Goal: Task Accomplishment & Management: Manage account settings

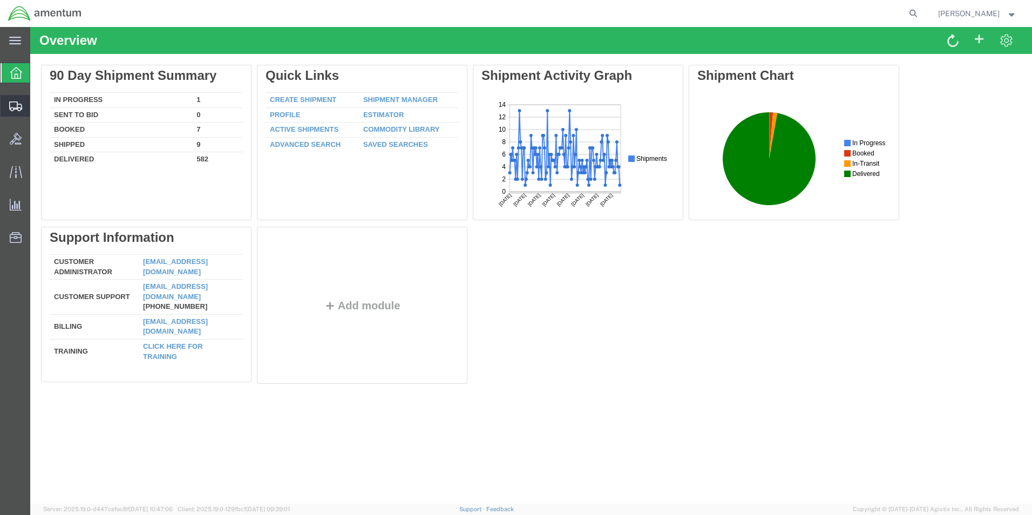
click at [0, 0] on span "Shipment Manager" at bounding box center [0, 0] width 0 height 0
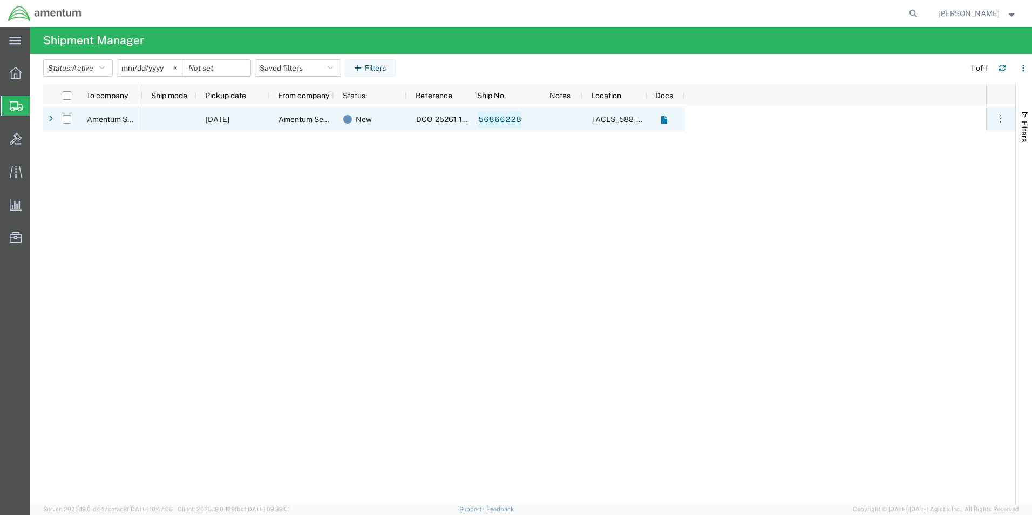
click at [507, 120] on link "56866228" at bounding box center [500, 119] width 44 height 17
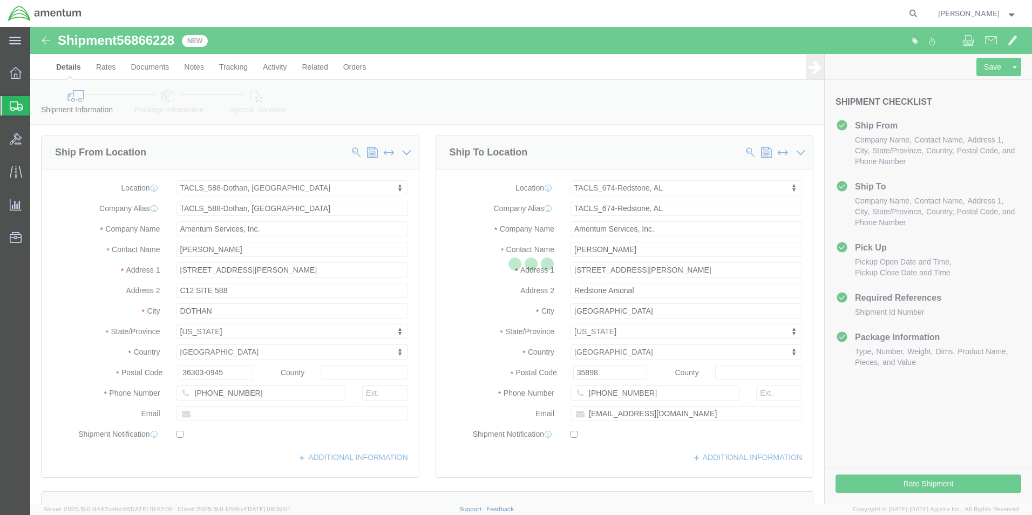
select select "42706"
select select "42736"
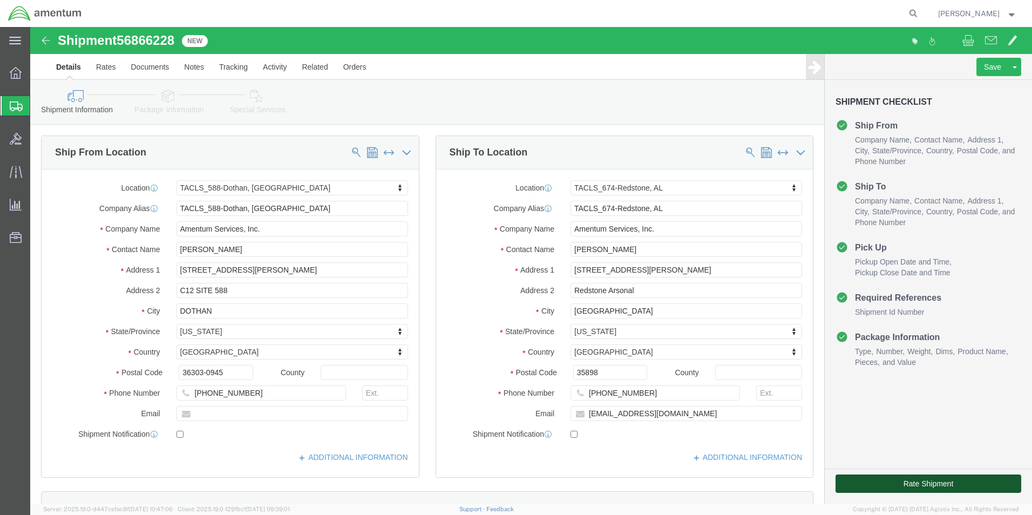
click button "Rate Shipment"
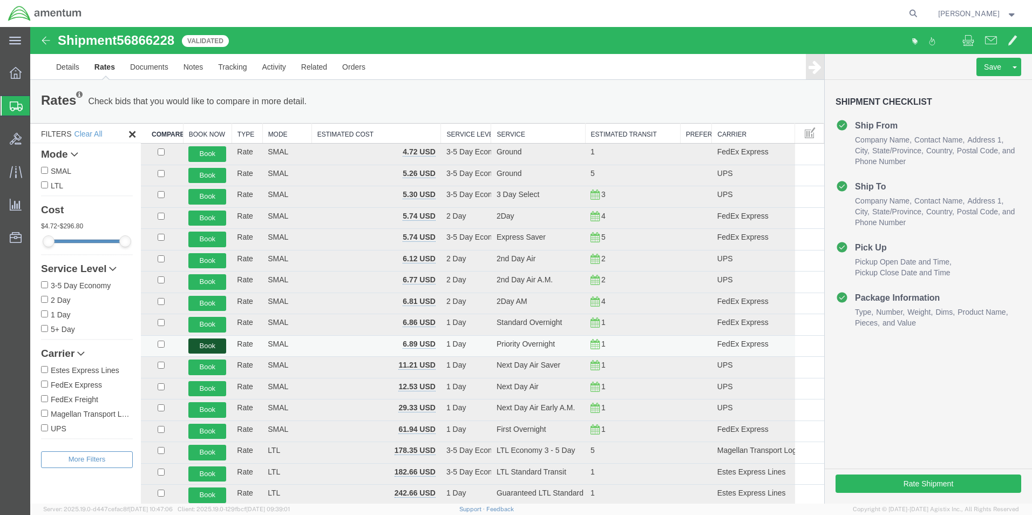
click at [201, 343] on button "Book" at bounding box center [207, 346] width 38 height 16
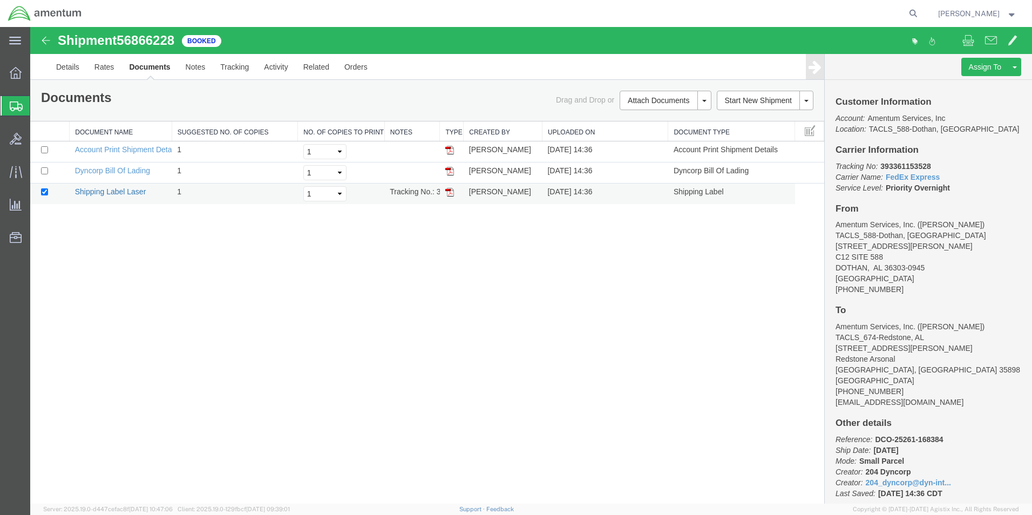
click at [127, 192] on link "Shipping Label Laser" at bounding box center [110, 191] width 71 height 9
click at [72, 65] on link "Details" at bounding box center [68, 67] width 38 height 26
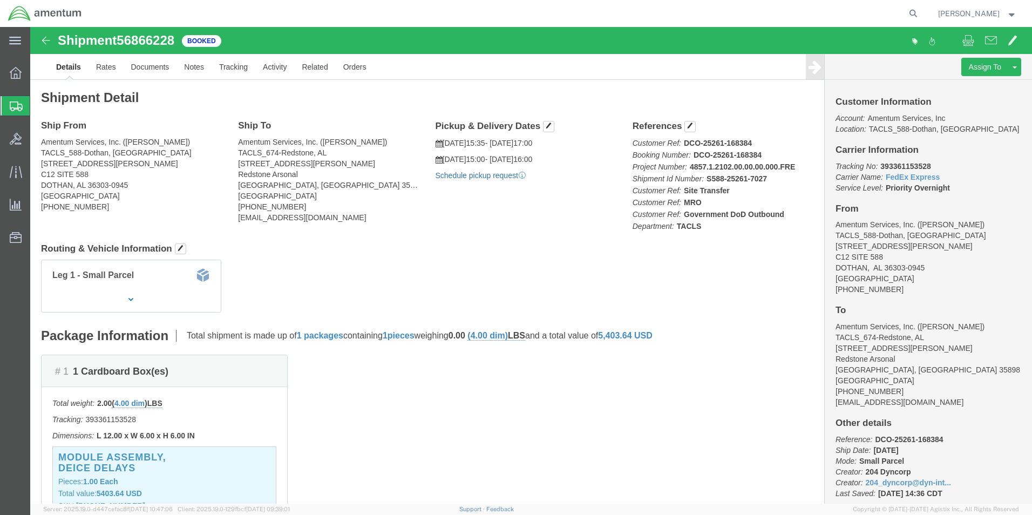
click link "Schedule pickup request"
click at [967, 11] on span "[PERSON_NAME]" at bounding box center [969, 14] width 62 height 12
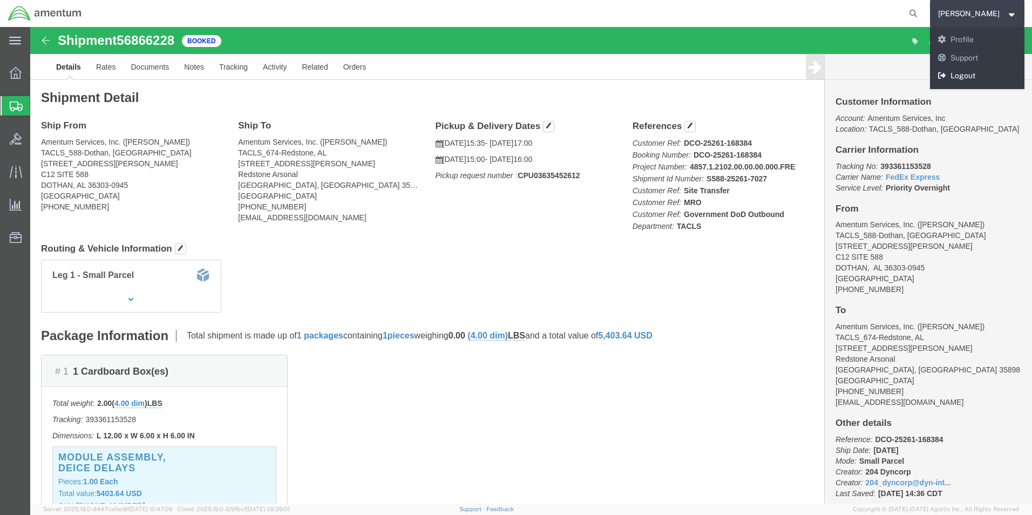
click at [968, 75] on link "Logout" at bounding box center [977, 76] width 95 height 18
